Goal: Information Seeking & Learning: Learn about a topic

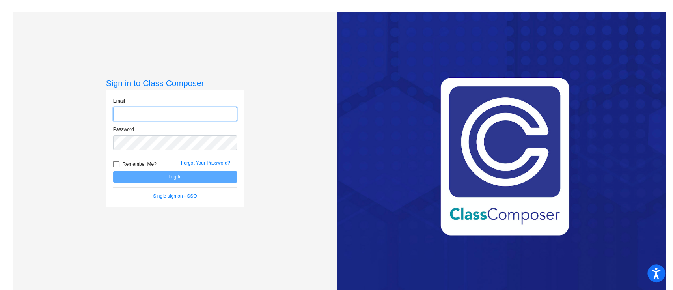
type input "[EMAIL_ADDRESS][PERSON_NAME][DOMAIN_NAME]"
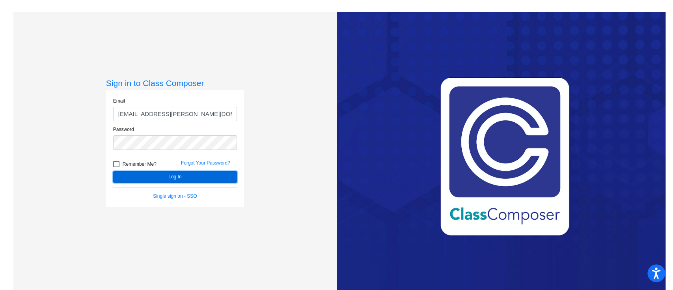
click at [214, 177] on button "Log In" at bounding box center [175, 176] width 124 height 11
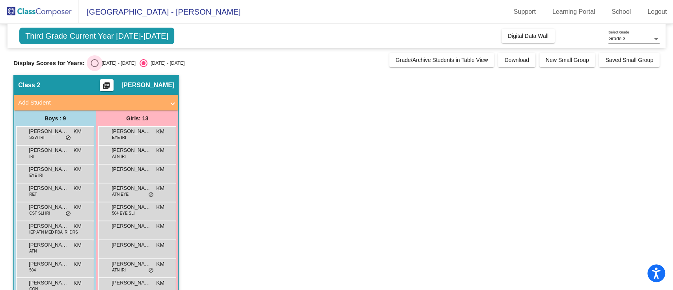
click at [95, 63] on div "Select an option" at bounding box center [95, 63] width 0 height 0
click at [94, 67] on input "[DATE] - [DATE]" at bounding box center [94, 67] width 0 height 0
radio input "true"
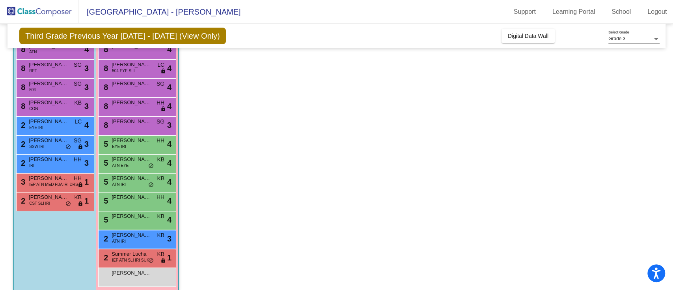
scroll to position [95, 0]
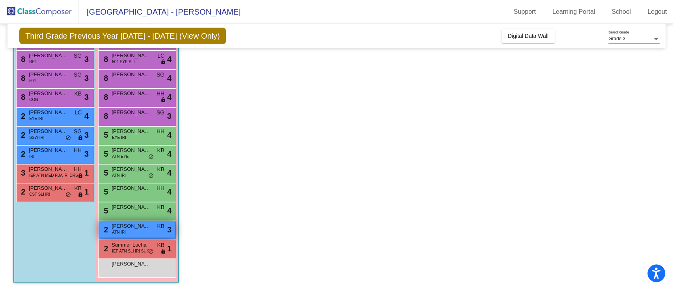
click at [131, 235] on div "2 [PERSON_NAME] ATN IRI KB lock do_not_disturb_alt 3" at bounding box center [136, 229] width 75 height 16
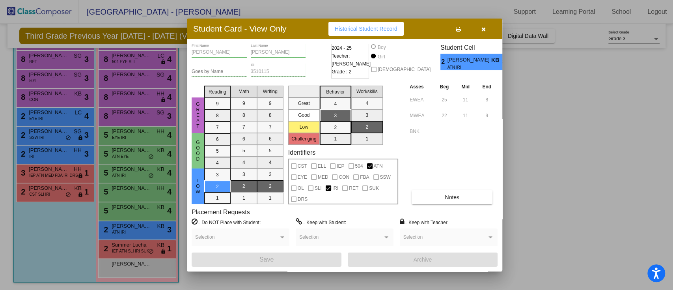
click at [483, 28] on icon "button" at bounding box center [483, 29] width 4 height 6
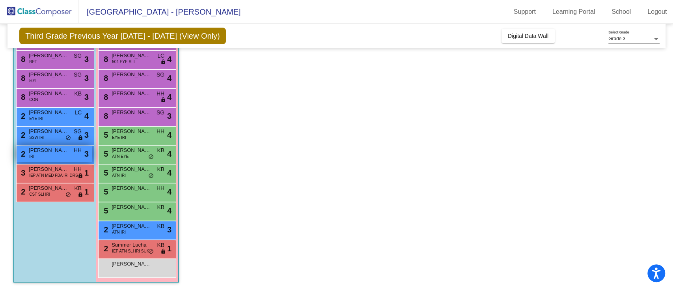
click at [29, 152] on span "[PERSON_NAME] [PERSON_NAME]" at bounding box center [48, 150] width 39 height 8
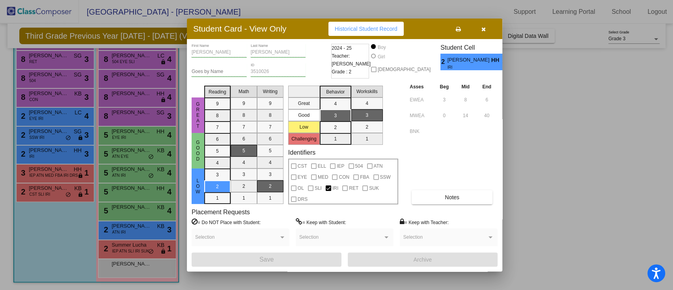
click at [480, 29] on button "button" at bounding box center [482, 29] width 25 height 14
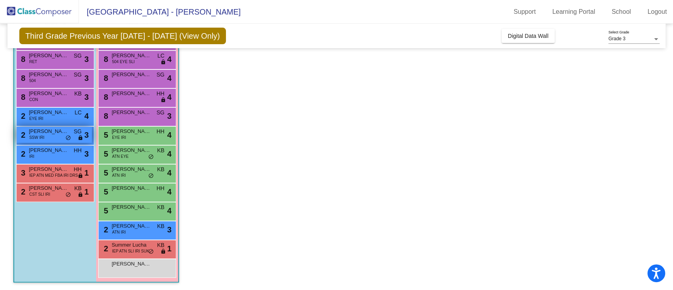
click at [28, 134] on div "2 [PERSON_NAME] [PERSON_NAME] SSW IRI SG lock do_not_disturb_alt 3" at bounding box center [54, 134] width 75 height 16
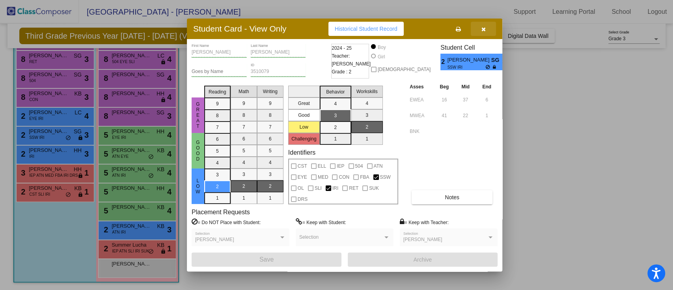
click at [486, 35] on button "button" at bounding box center [482, 29] width 25 height 14
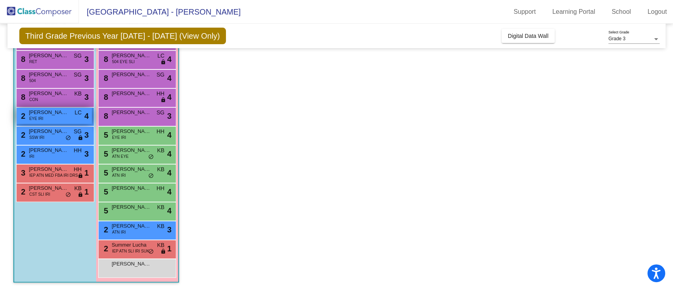
click at [38, 118] on span "EYE IRI" at bounding box center [36, 118] width 14 height 6
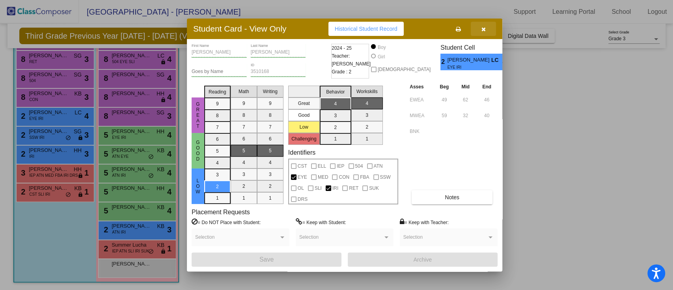
click at [482, 33] on button "button" at bounding box center [482, 29] width 25 height 14
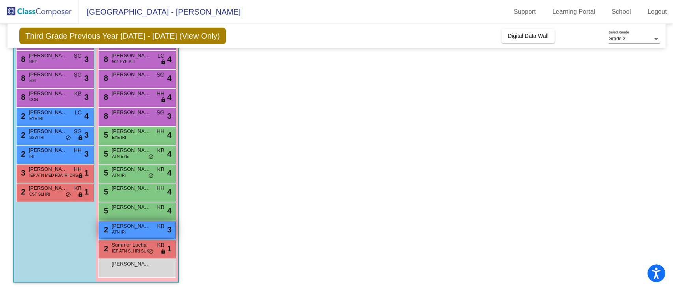
click at [121, 231] on span "ATN IRI" at bounding box center [119, 232] width 14 height 6
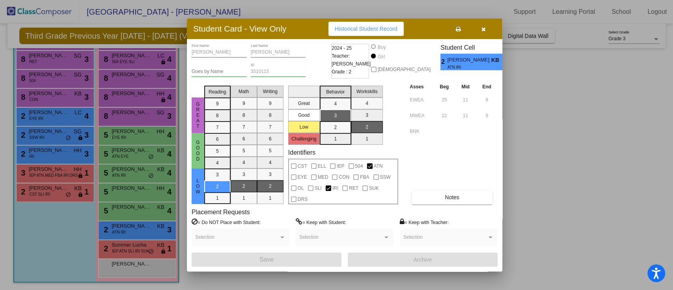
click at [482, 34] on button "button" at bounding box center [482, 29] width 25 height 14
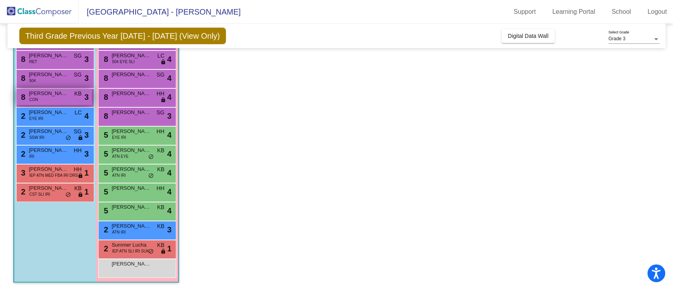
click at [38, 95] on span "[PERSON_NAME]" at bounding box center [48, 93] width 39 height 8
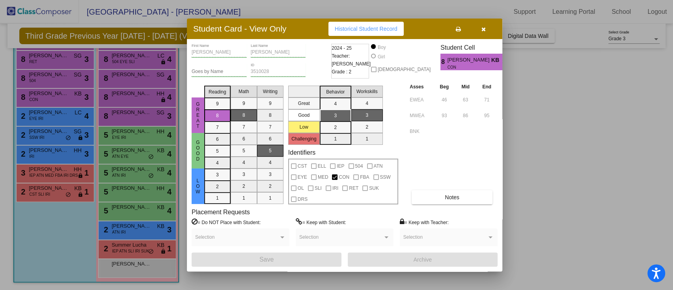
click at [480, 34] on button "button" at bounding box center [482, 29] width 25 height 14
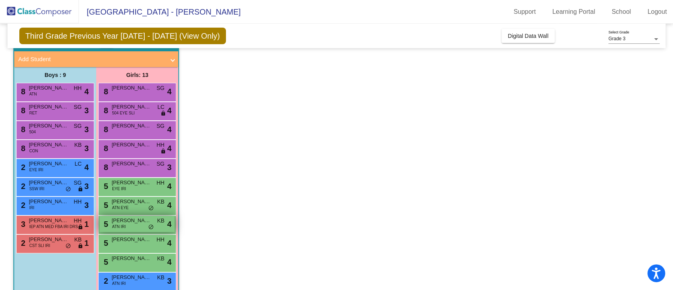
scroll to position [43, 0]
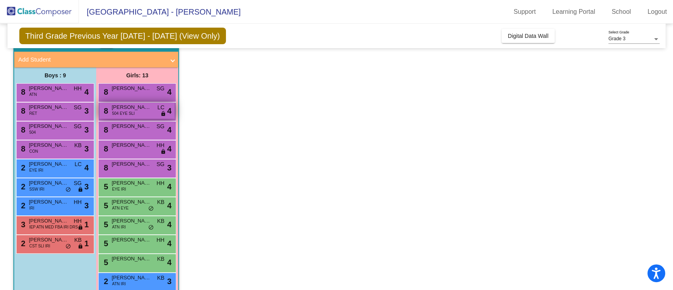
click at [117, 112] on span "504 EYE SLI" at bounding box center [123, 113] width 22 height 6
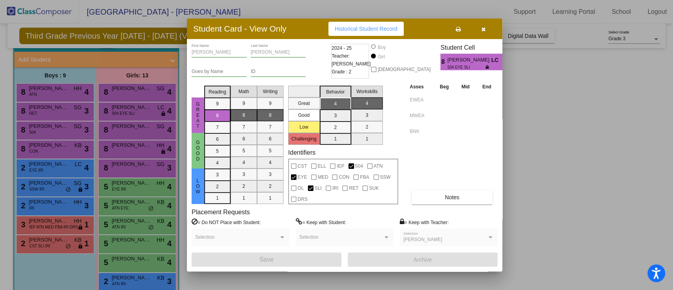
click at [484, 35] on button "button" at bounding box center [482, 29] width 25 height 14
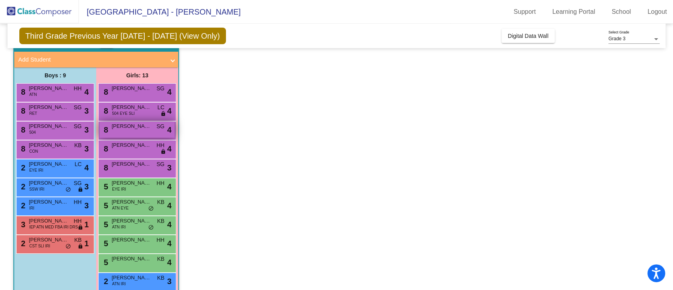
click at [108, 134] on div "8 [PERSON_NAME] SG lock do_not_disturb_alt 4" at bounding box center [136, 129] width 75 height 16
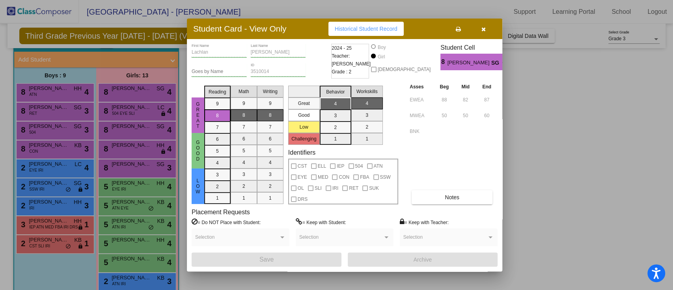
click at [481, 31] on icon "button" at bounding box center [483, 29] width 4 height 6
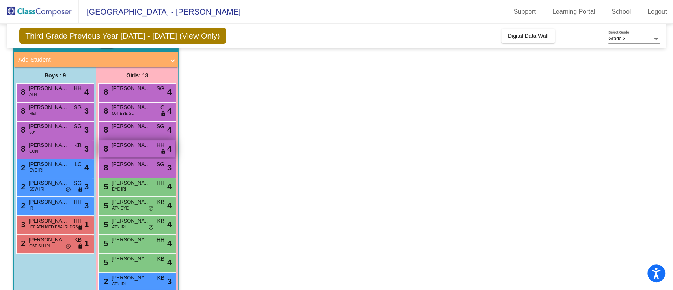
click at [117, 153] on div "8 [PERSON_NAME] HH lock do_not_disturb_alt 4" at bounding box center [136, 148] width 75 height 16
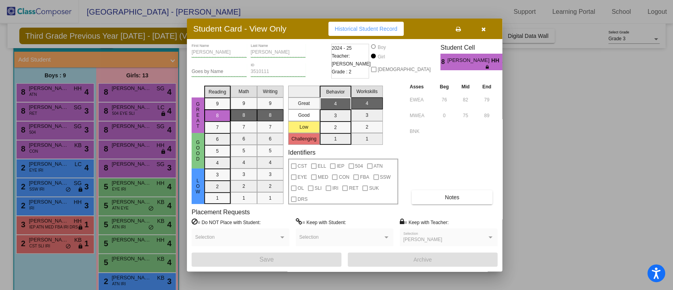
click at [485, 25] on button "button" at bounding box center [482, 29] width 25 height 14
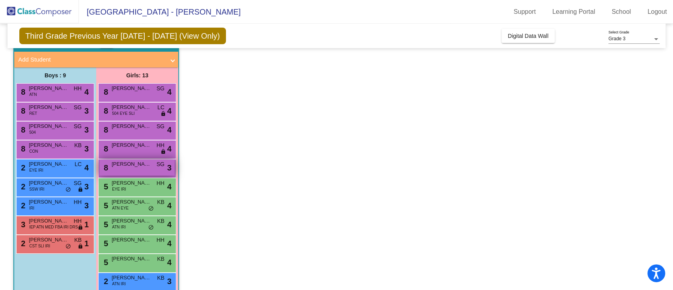
click at [114, 170] on div "8 [PERSON_NAME] SG lock do_not_disturb_alt 3" at bounding box center [136, 167] width 75 height 16
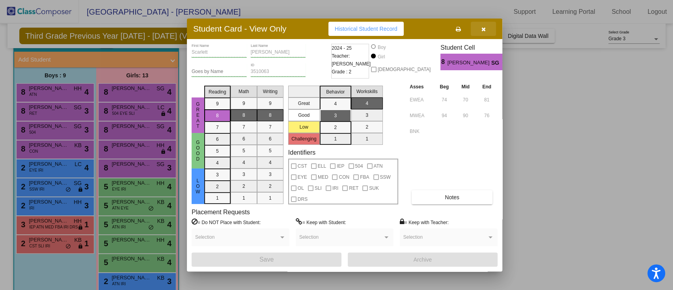
click at [480, 31] on button "button" at bounding box center [482, 29] width 25 height 14
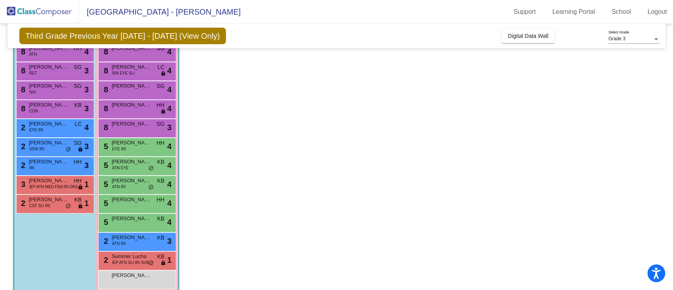
scroll to position [95, 0]
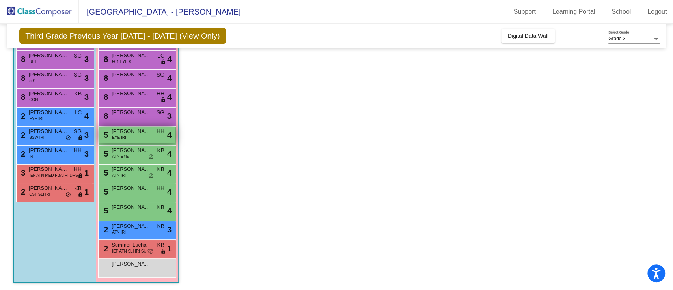
click at [113, 137] on span "EYE IRI" at bounding box center [119, 137] width 14 height 6
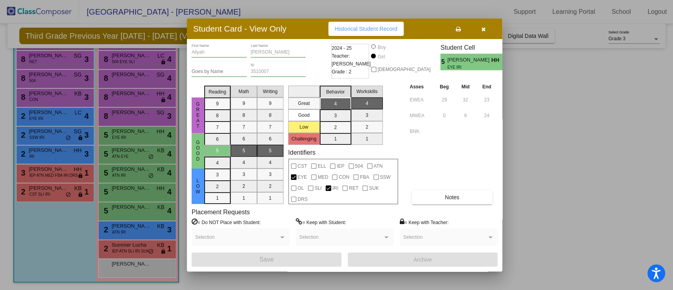
click at [483, 29] on icon "button" at bounding box center [483, 29] width 4 height 6
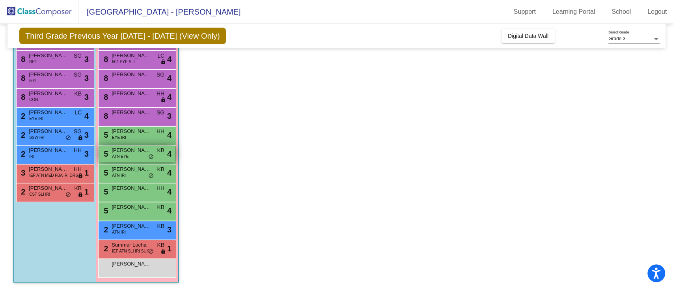
click at [125, 156] on span "ATN EYE" at bounding box center [120, 156] width 17 height 6
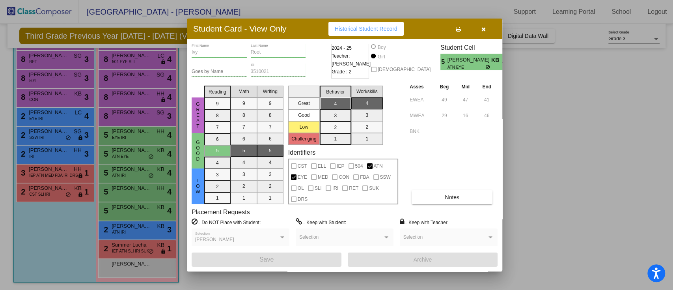
click at [483, 29] on icon "button" at bounding box center [483, 29] width 4 height 6
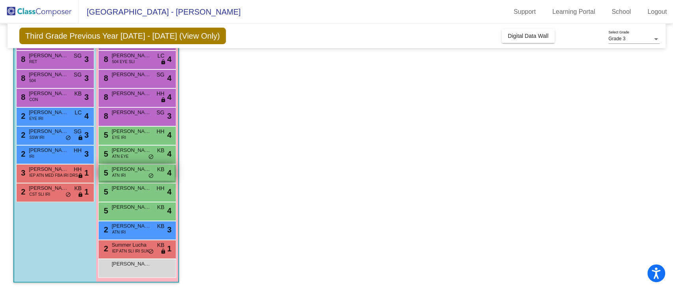
click at [115, 168] on span "[PERSON_NAME]" at bounding box center [131, 169] width 39 height 8
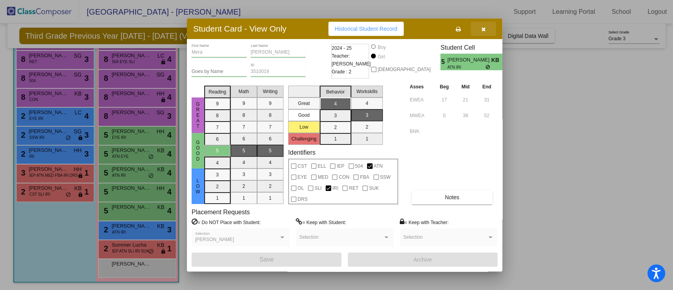
click at [487, 27] on button "button" at bounding box center [482, 29] width 25 height 14
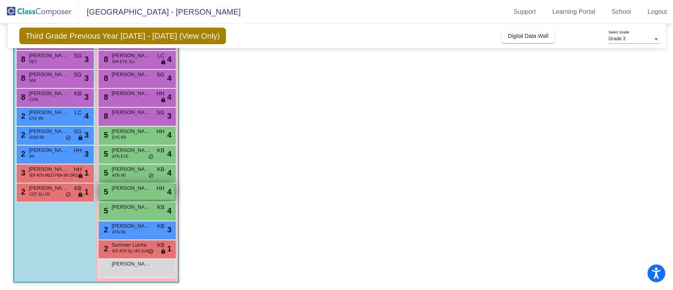
click at [121, 194] on div "5 [PERSON_NAME] HH lock do_not_disturb_alt 4" at bounding box center [136, 191] width 75 height 16
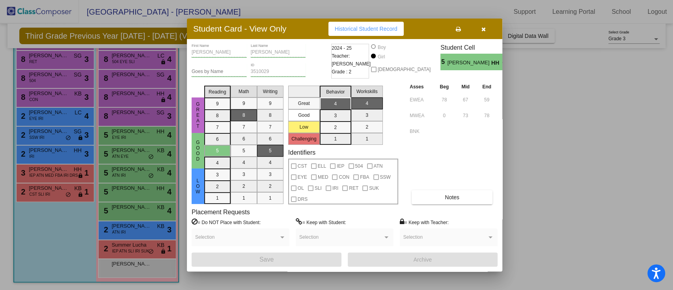
click at [482, 26] on icon "button" at bounding box center [483, 29] width 4 height 6
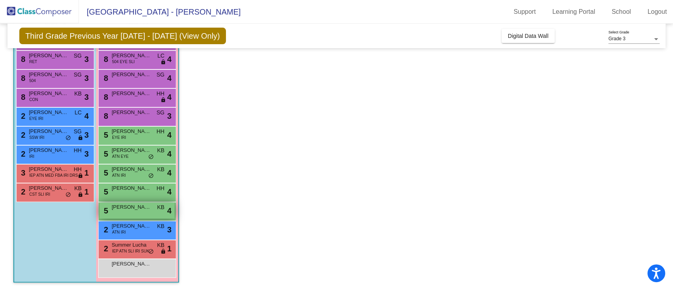
click at [114, 212] on div "5 [PERSON_NAME] KB lock do_not_disturb_alt 4" at bounding box center [136, 210] width 75 height 16
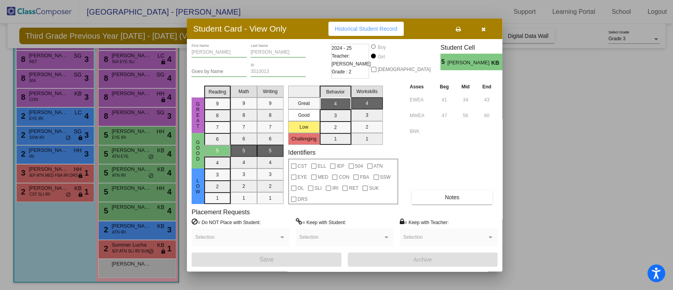
click at [489, 33] on button "button" at bounding box center [482, 29] width 25 height 14
